Goal: Information Seeking & Learning: Learn about a topic

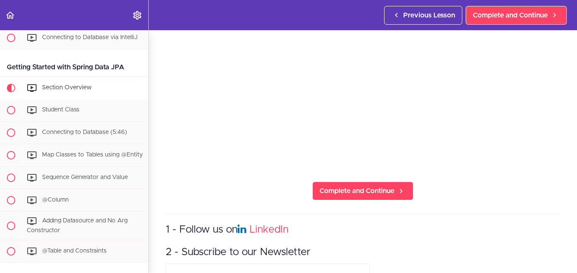
scroll to position [128, 0]
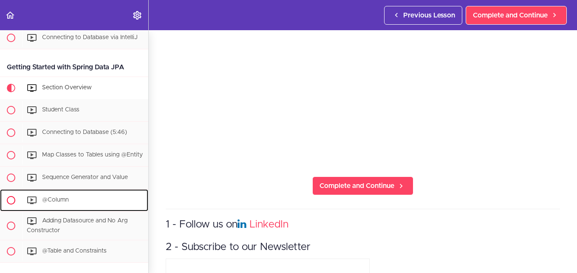
click at [64, 203] on span "@Column" at bounding box center [55, 200] width 27 height 6
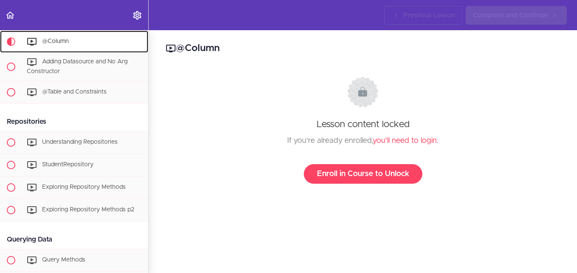
scroll to position [422, 0]
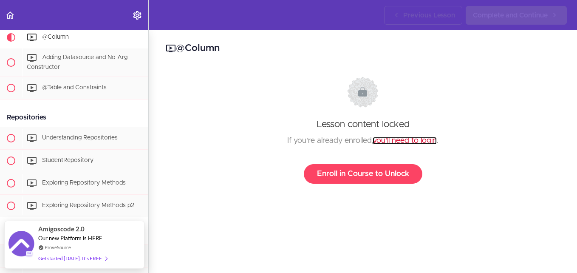
click at [402, 140] on link "you'll need to login" at bounding box center [405, 141] width 64 height 8
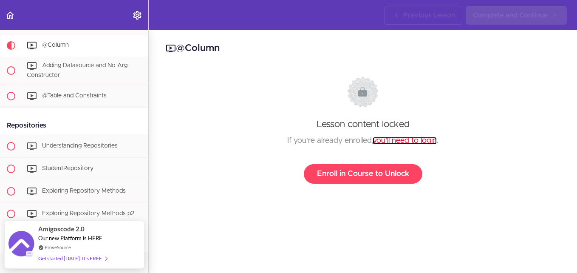
click at [403, 138] on link "you'll need to login" at bounding box center [405, 141] width 64 height 8
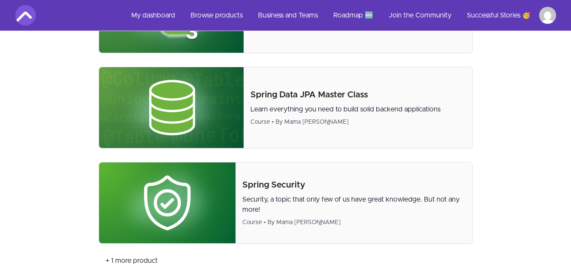
scroll to position [468, 0]
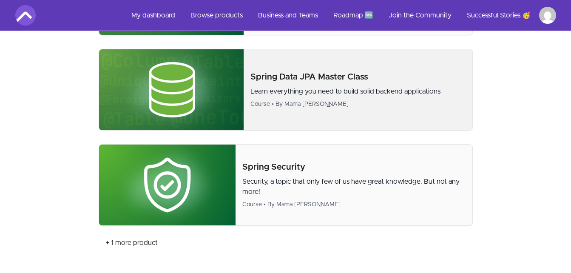
click at [305, 77] on p "Spring Data JPA Master Class" at bounding box center [357, 77] width 215 height 12
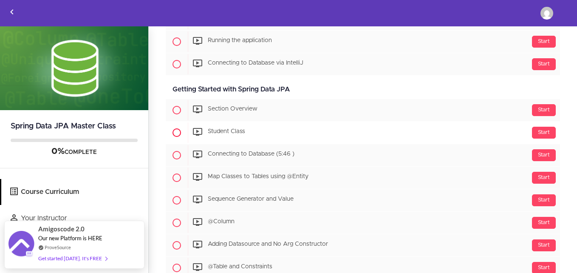
scroll to position [298, 0]
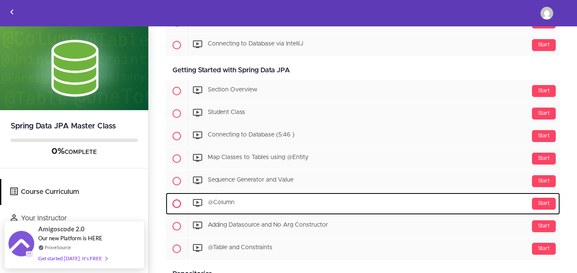
click at [223, 204] on span "@Column" at bounding box center [221, 203] width 27 height 6
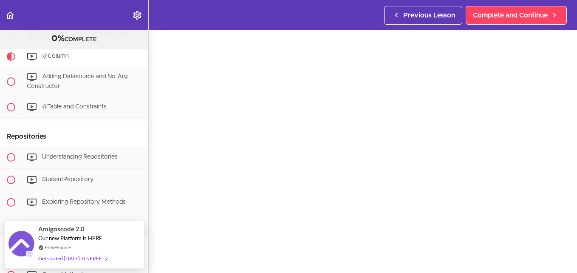
scroll to position [43, 0]
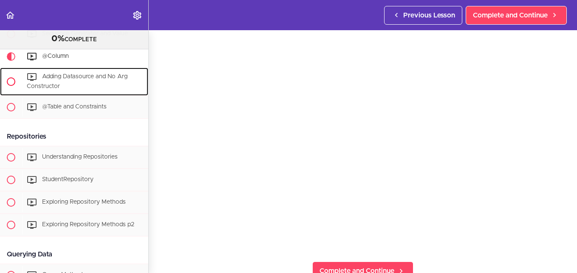
click at [69, 78] on div "Adding Datasource and No Arg Constructor" at bounding box center [85, 82] width 126 height 28
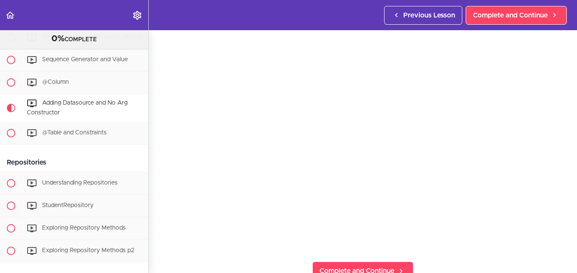
scroll to position [402, 0]
